Goal: Transaction & Acquisition: Purchase product/service

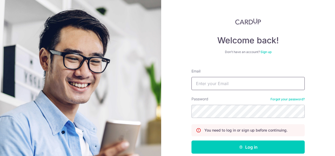
click at [235, 86] on input "Email" at bounding box center [247, 83] width 113 height 13
type input "npi5379@gmail.com"
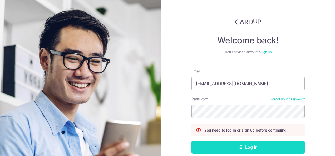
click at [242, 146] on button "Log in" at bounding box center [247, 147] width 113 height 13
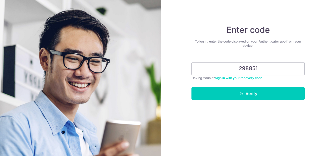
type input "298851"
click at [191, 87] on button "Verify" at bounding box center [247, 93] width 113 height 13
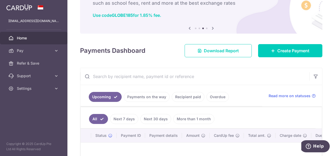
scroll to position [26, 0]
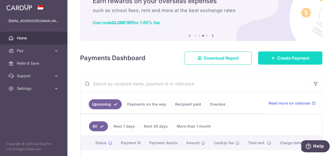
click at [277, 60] on span "Create Payment" at bounding box center [293, 58] width 32 height 6
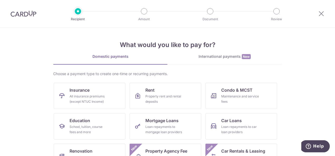
scroll to position [26, 0]
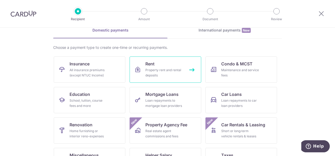
click at [163, 75] on div "Property rent and rental deposits" at bounding box center [164, 73] width 38 height 11
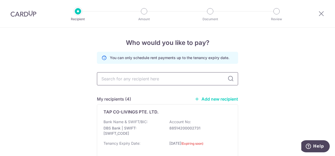
scroll to position [26, 0]
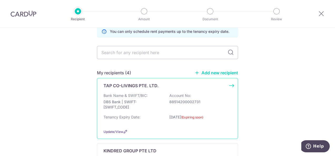
click at [170, 85] on div "TAP CO-LIVINGS PTE. LTD." at bounding box center [164, 86] width 122 height 6
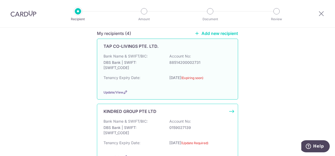
scroll to position [53, 0]
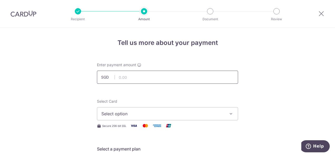
click at [176, 77] on input "text" at bounding box center [167, 77] width 141 height 13
type input "2"
type input "550.00"
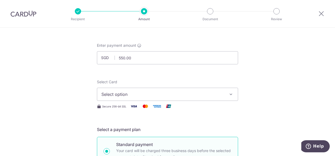
scroll to position [26, 0]
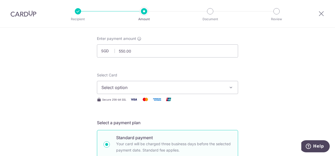
click at [206, 86] on span "Select option" at bounding box center [162, 87] width 123 height 6
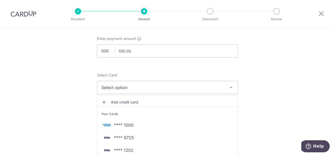
scroll to position [53, 0]
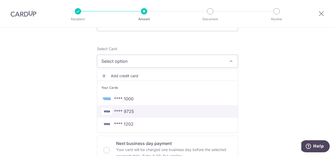
drag, startPoint x: 159, startPoint y: 113, endPoint x: 177, endPoint y: 110, distance: 18.1
click at [159, 113] on span "**** 9725" at bounding box center [167, 111] width 132 height 6
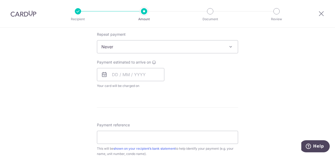
scroll to position [210, 0]
click at [146, 76] on input "text" at bounding box center [130, 74] width 67 height 13
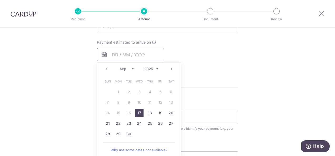
scroll to position [237, 0]
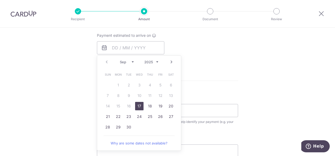
click at [131, 62] on select "Sep Oct Nov Dec" at bounding box center [127, 62] width 14 height 4
drag, startPoint x: 157, startPoint y: 84, endPoint x: 192, endPoint y: 91, distance: 35.6
click at [157, 84] on link "3" at bounding box center [160, 85] width 8 height 8
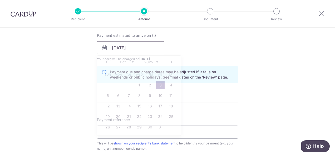
click at [135, 46] on input "03/10/2025" at bounding box center [130, 47] width 67 height 13
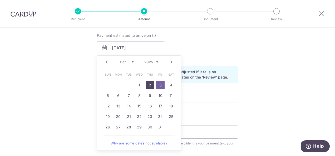
click at [146, 84] on link "2" at bounding box center [149, 85] width 8 height 8
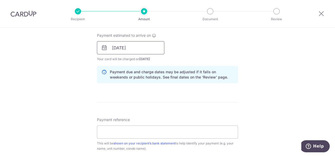
click at [142, 47] on input "02/10/2025" at bounding box center [130, 47] width 67 height 13
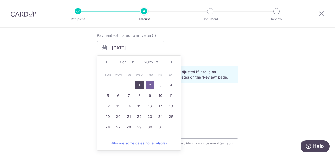
click at [139, 84] on link "1" at bounding box center [139, 85] width 8 height 8
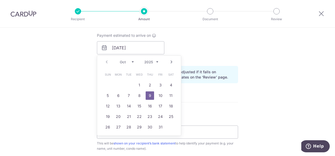
type input "01/10/2025"
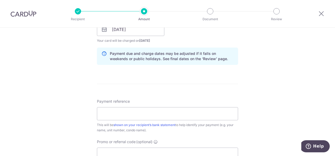
scroll to position [263, 0]
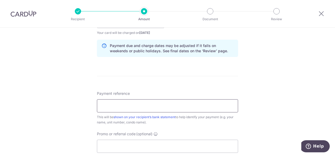
click at [182, 105] on input "Payment reference" at bounding box center [167, 105] width 141 height 13
type input "9SL B10 Naporn"
click at [186, 145] on input "Promo or referral code (optional)" at bounding box center [167, 146] width 141 height 13
type input "SAVERENT179"
click at [269, 105] on div "Tell us more about your payment Enter payment amount SGD 550.00 550.00 Select C…" at bounding box center [167, 25] width 335 height 521
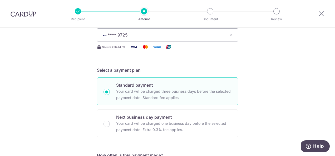
scroll to position [53, 0]
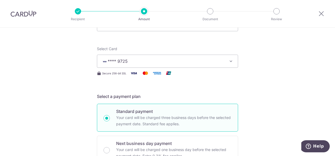
click at [232, 62] on button "**** 9725" at bounding box center [167, 61] width 141 height 13
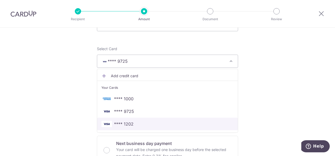
click at [128, 124] on span "**** 1202" at bounding box center [123, 124] width 19 height 6
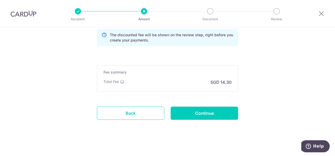
scroll to position [391, 0]
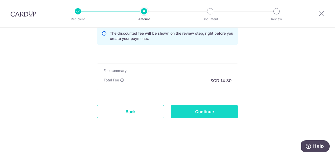
click at [222, 113] on input "Continue" at bounding box center [203, 111] width 67 height 13
type input "Create Schedule"
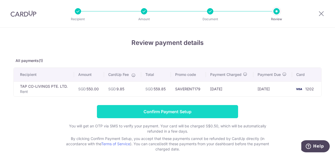
click at [215, 112] on input "Confirm Payment Setup" at bounding box center [167, 111] width 141 height 13
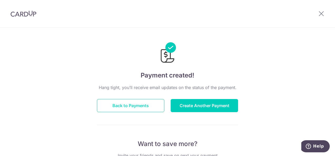
click at [141, 108] on button "Back to Payments" at bounding box center [130, 105] width 67 height 13
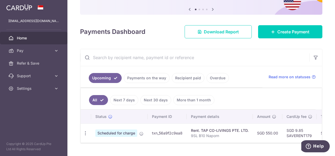
scroll to position [66, 0]
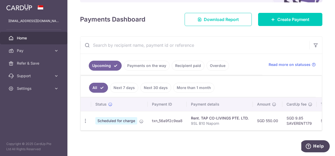
click at [181, 63] on link "Recipient paid" at bounding box center [188, 66] width 33 height 10
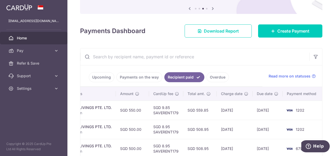
scroll to position [0, 0]
